Goal: Information Seeking & Learning: Learn about a topic

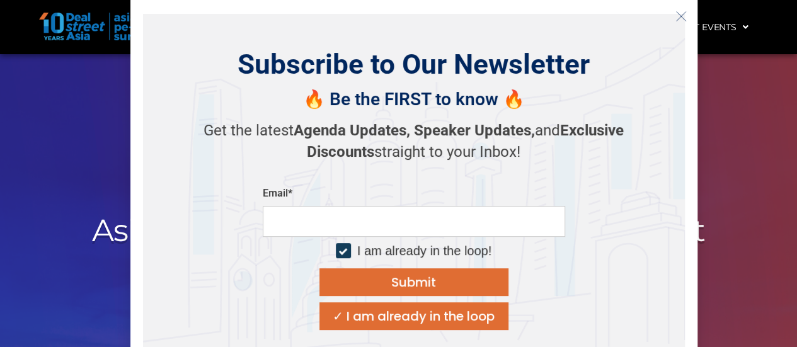
click at [681, 14] on icon "Close" at bounding box center [681, 16] width 11 height 11
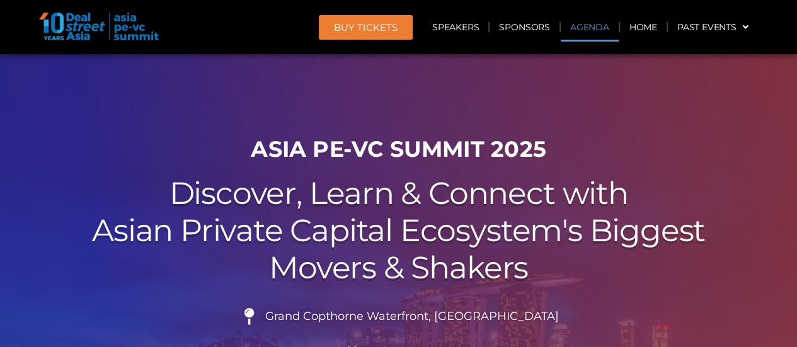
click at [594, 22] on link "Agenda" at bounding box center [590, 27] width 58 height 29
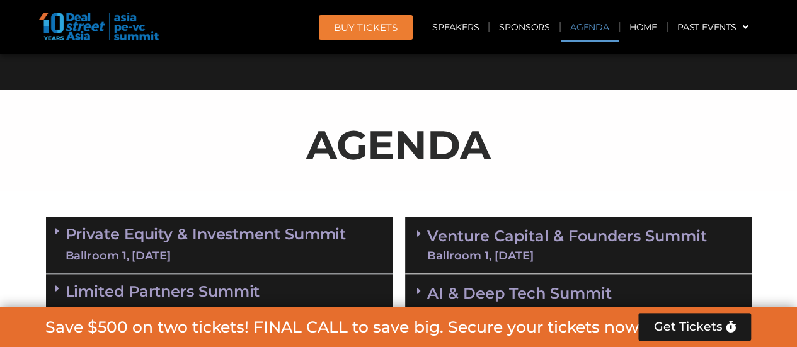
scroll to position [659, 0]
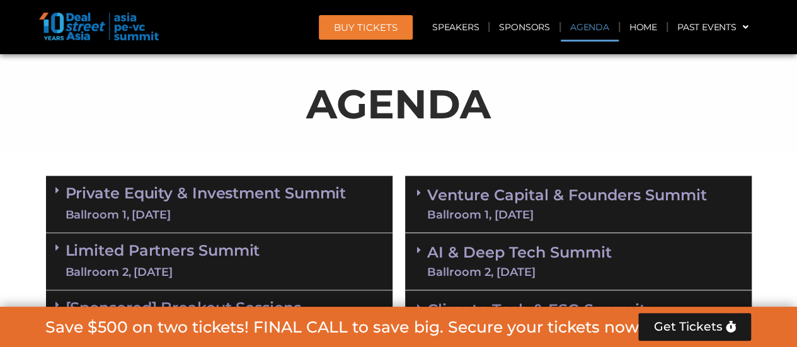
click at [197, 210] on div "Ballroom 1, [DATE]" at bounding box center [206, 215] width 281 height 16
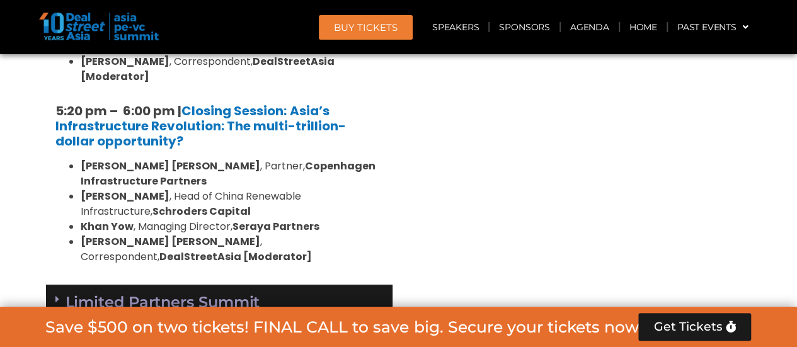
scroll to position [2550, 0]
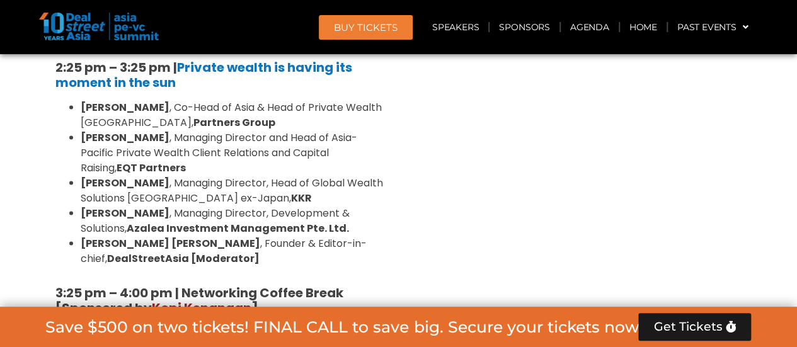
scroll to position [3936, 0]
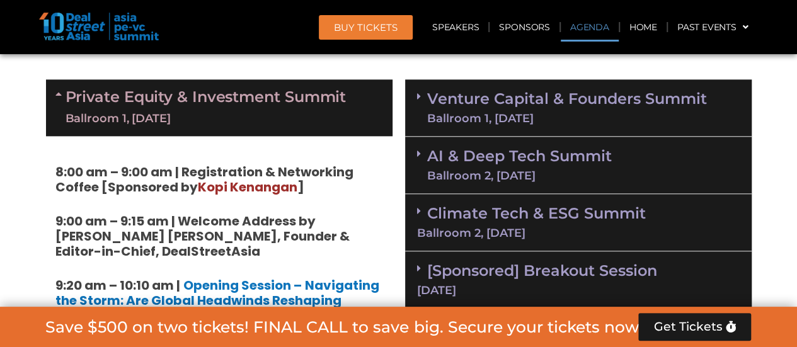
scroll to position [756, 0]
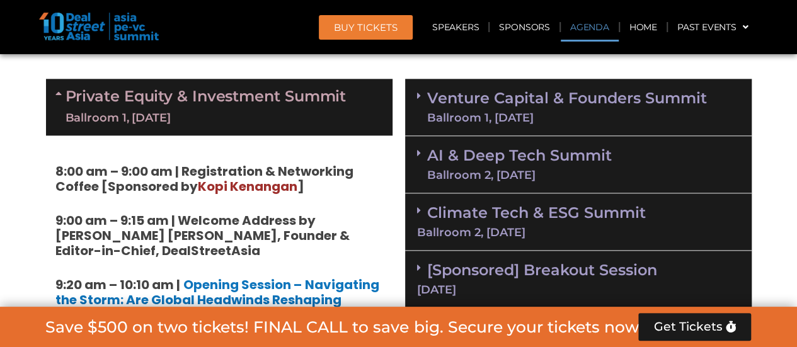
click at [550, 103] on link "Venture Capital & Founders​ Summit Ballroom 1, [DATE]" at bounding box center [567, 107] width 280 height 33
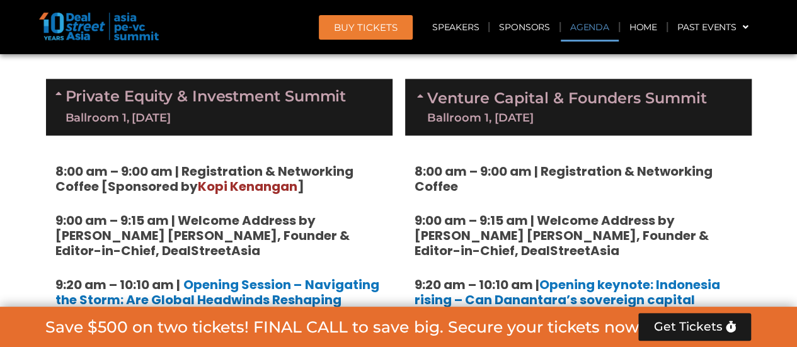
click at [347, 85] on div "Private Equity & Investment Summit Ballroom 1, [DATE]" at bounding box center [219, 107] width 347 height 57
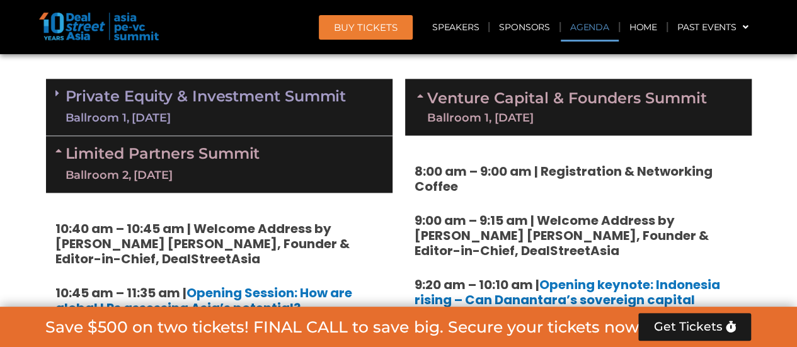
click at [326, 149] on div "Limited Partners [GEOGRAPHIC_DATA] 2, [DATE]" at bounding box center [219, 164] width 347 height 57
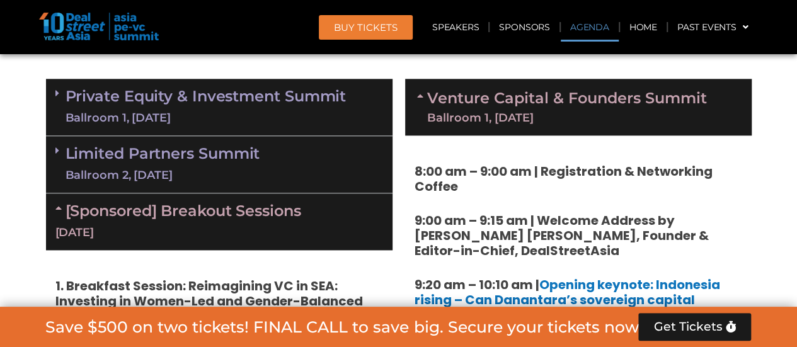
click at [316, 215] on div "[Sponsored] Breakout Sessions [DATE]" at bounding box center [219, 221] width 347 height 57
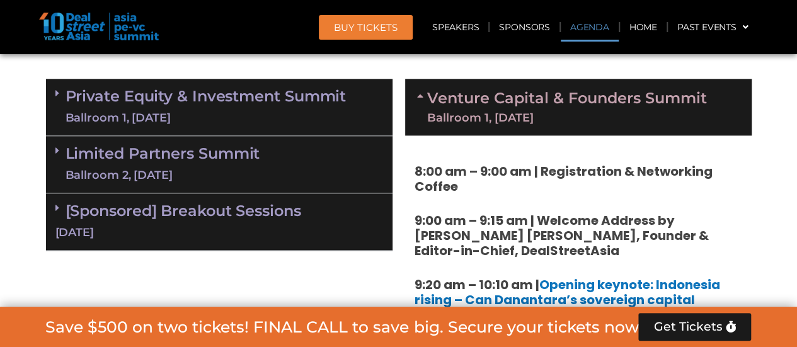
click at [555, 84] on div "Venture Capital & Founders​ Summit Ballroom 1, [DATE]" at bounding box center [578, 107] width 347 height 57
